Goal: Browse casually

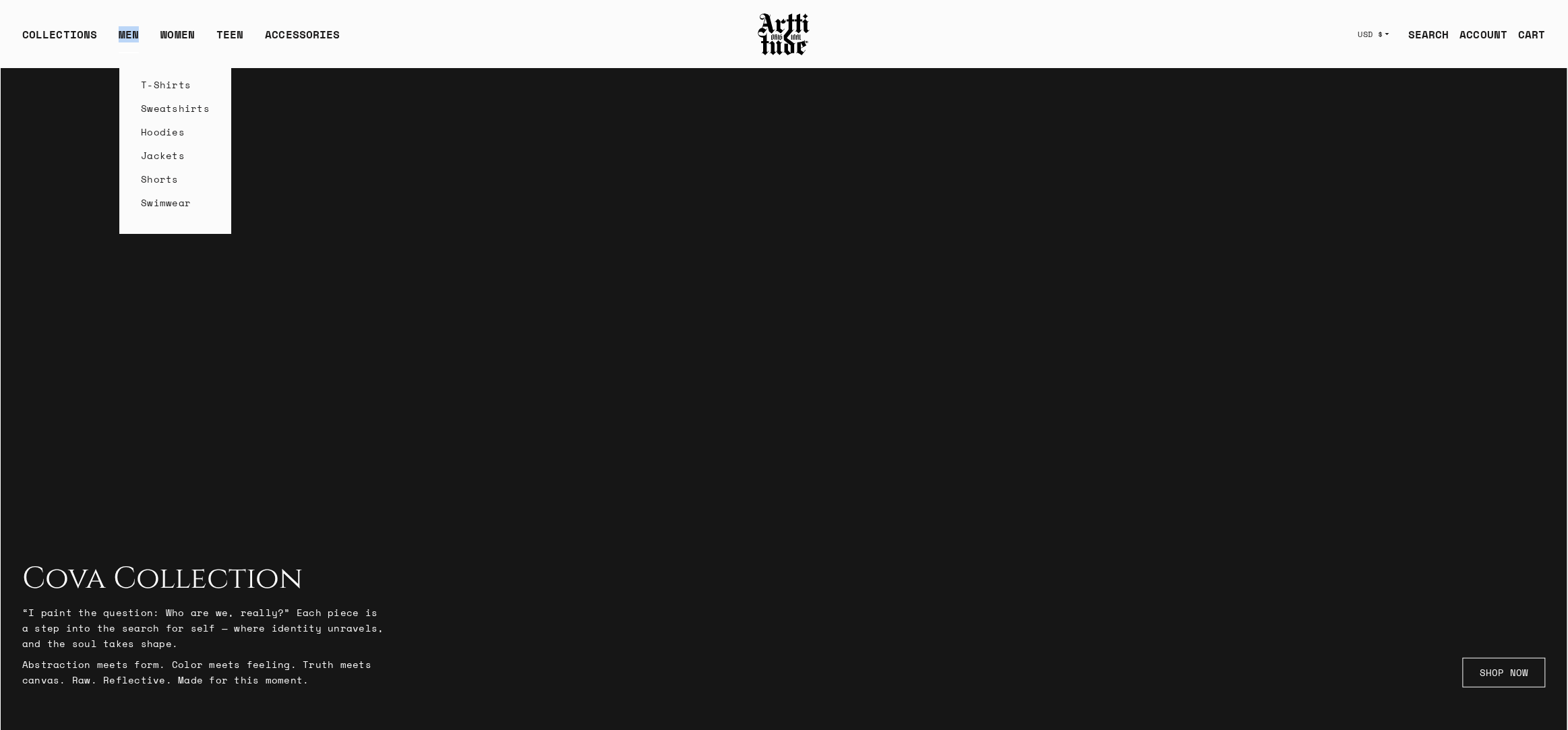
click at [156, 47] on ul "COLLECTIONS ARTT Original Collection Caravaggio Collection Cova Collection Meme…" at bounding box center [181, 40] width 339 height 27
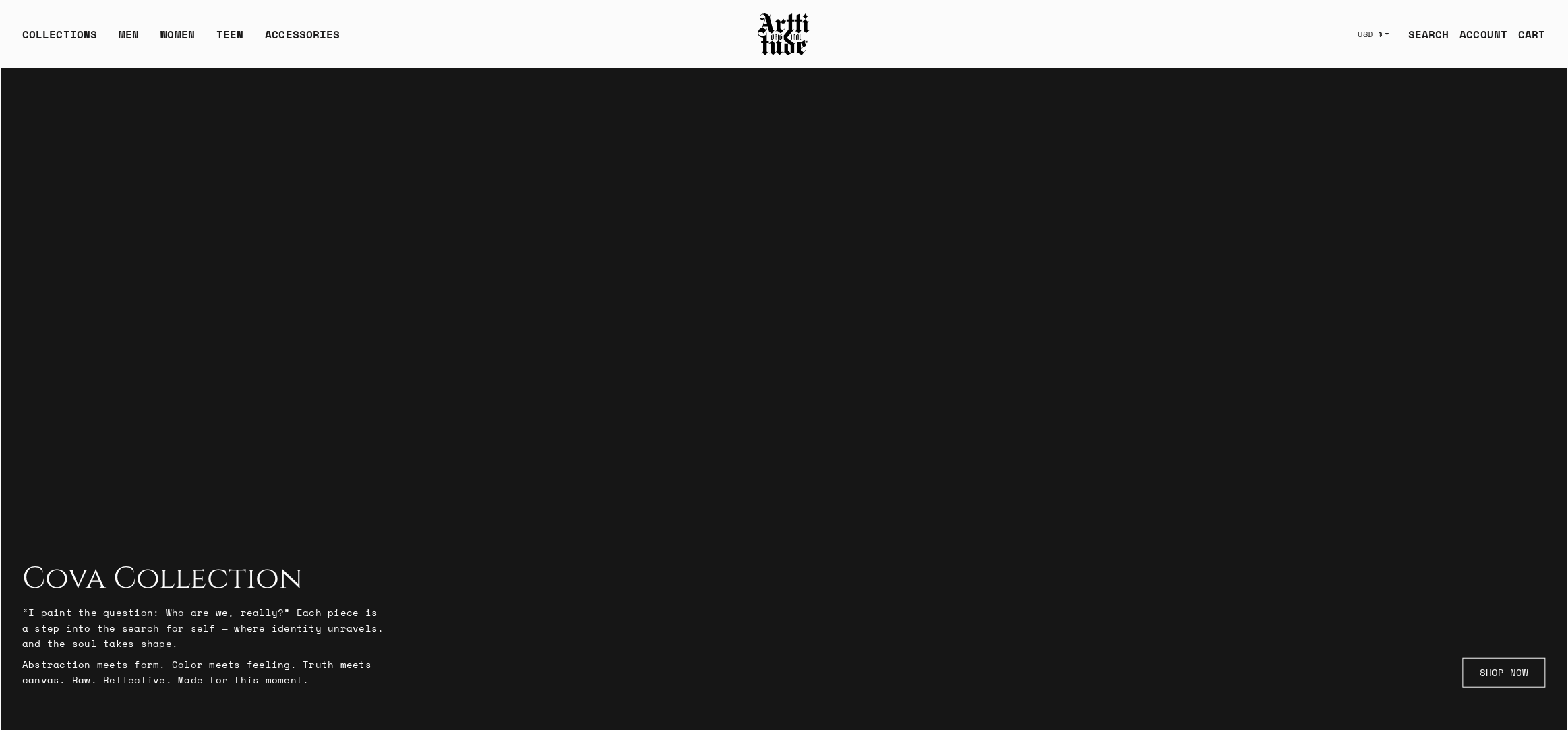
click at [403, 19] on div "COLLECTIONS ARTT Original Collection Caravaggio Collection Cova Collection Meme…" at bounding box center [382, 35] width 719 height 38
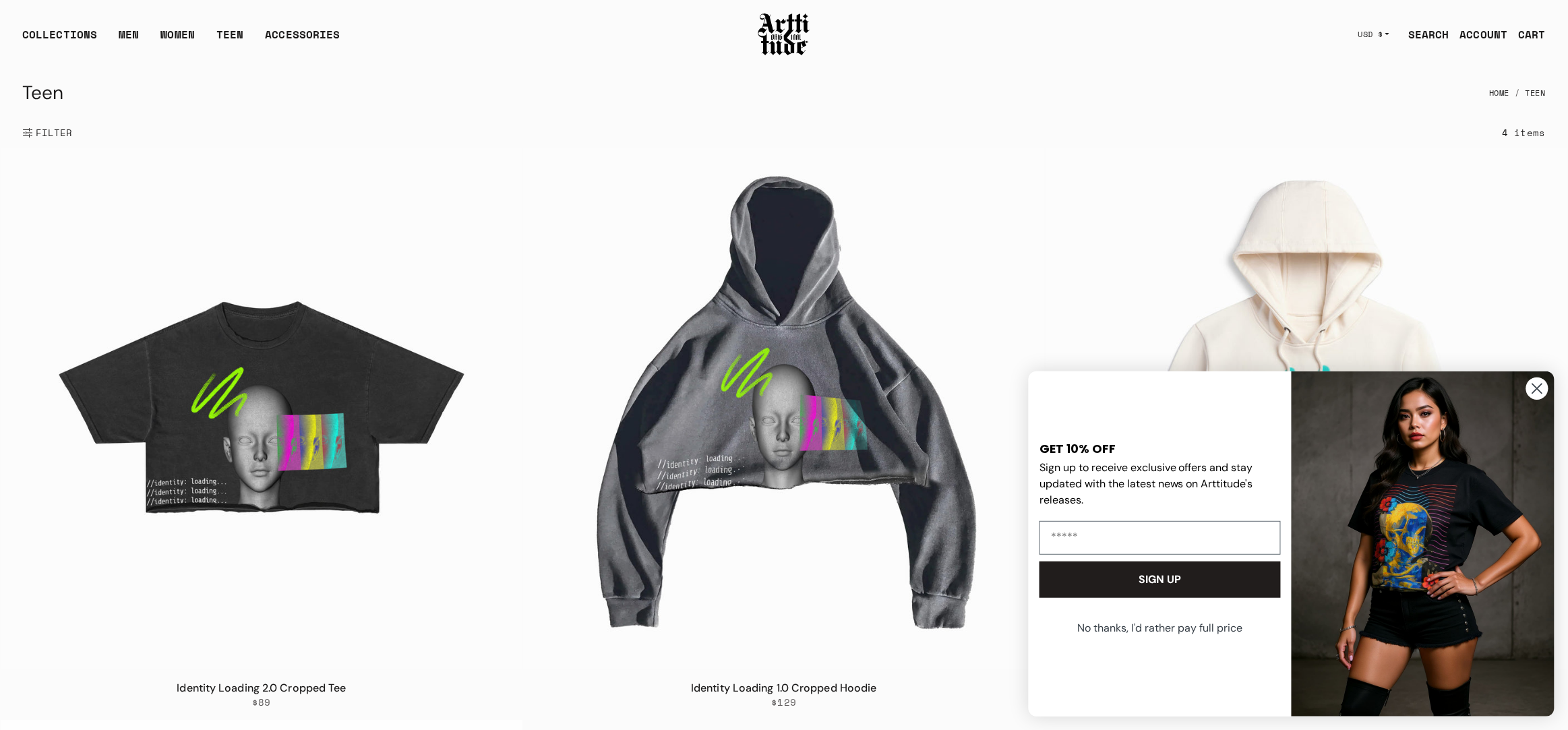
click at [1533, 384] on icon "Close dialog" at bounding box center [1537, 388] width 10 height 10
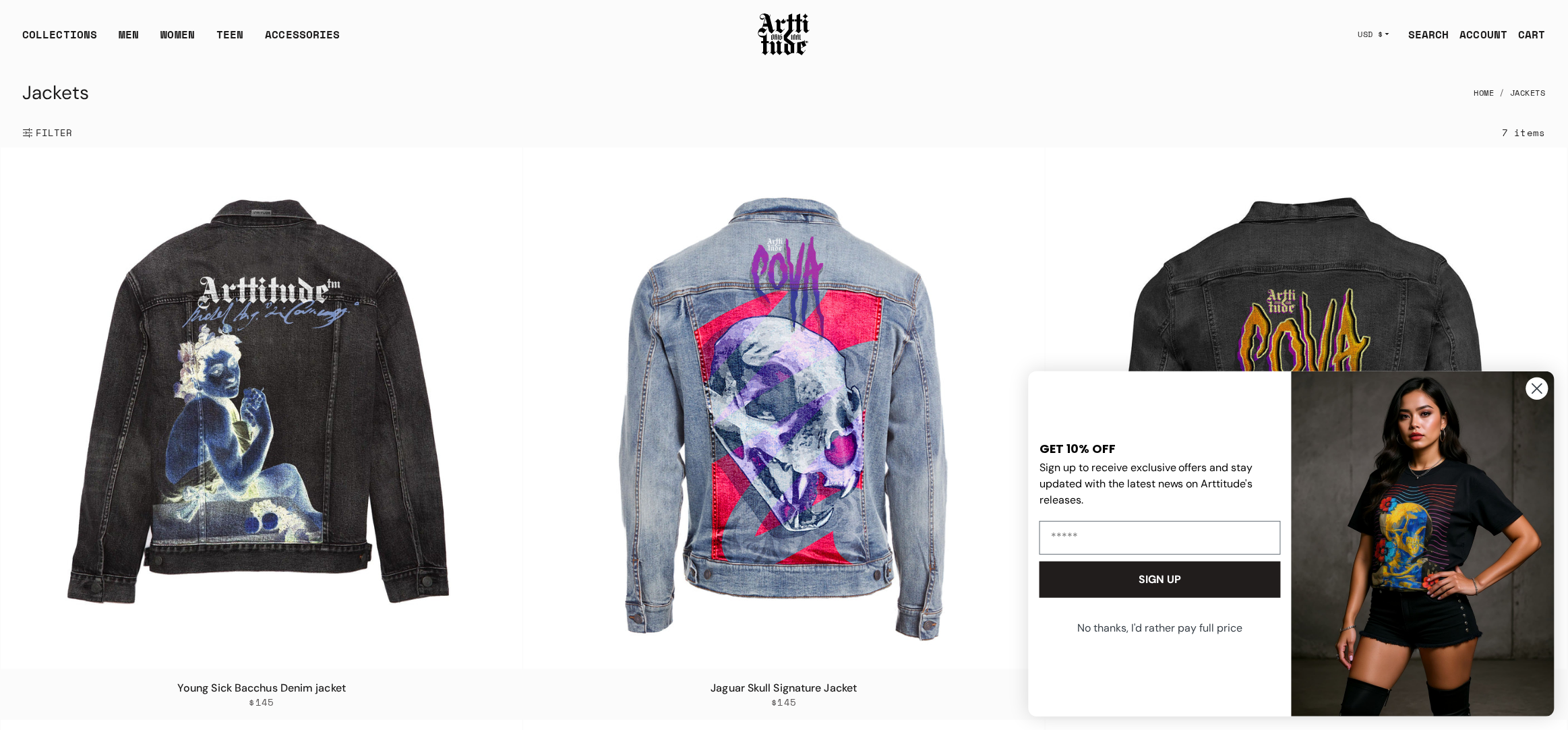
click at [1539, 386] on circle "Close dialog" at bounding box center [1537, 388] width 22 height 22
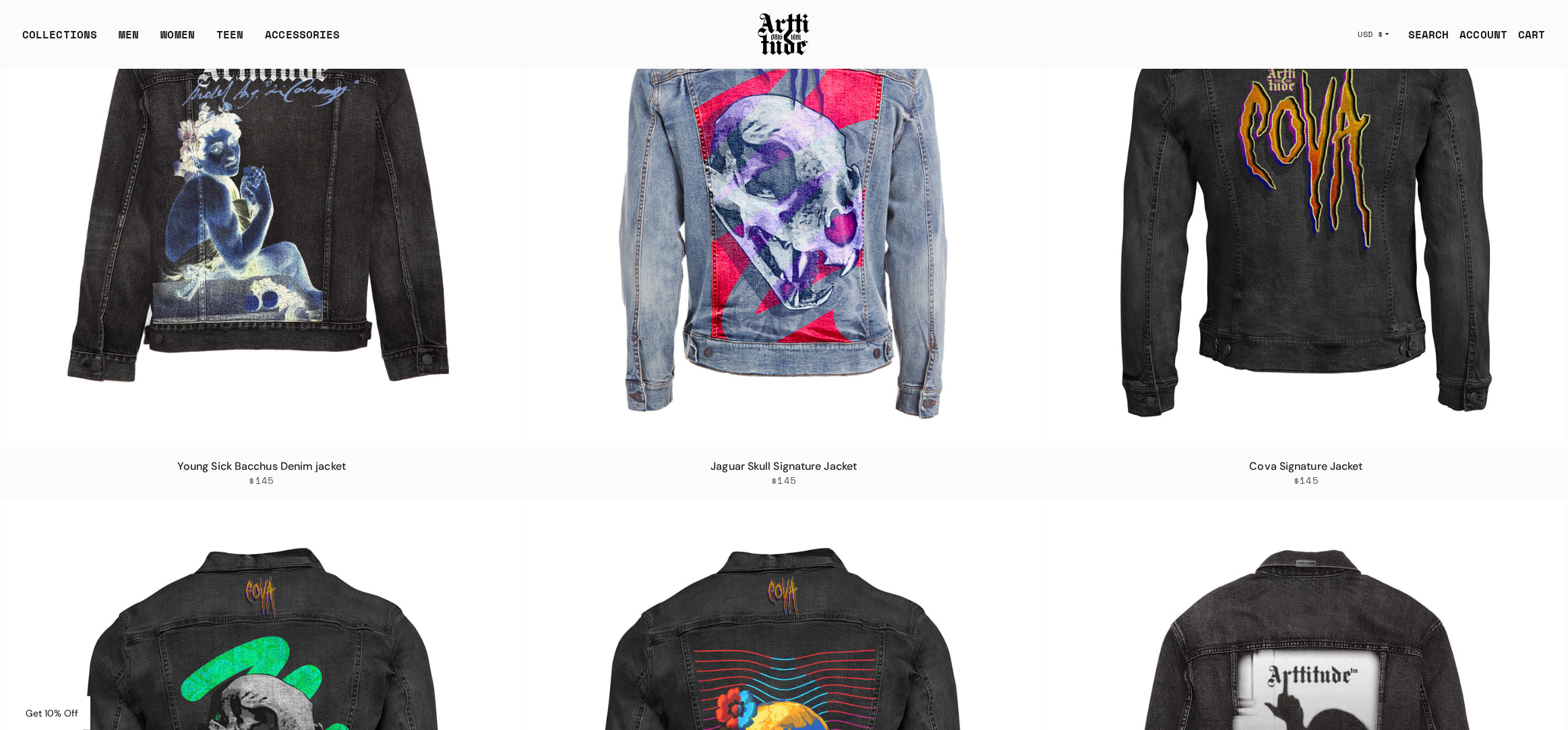
scroll to position [182, 0]
